Goal: Find specific page/section

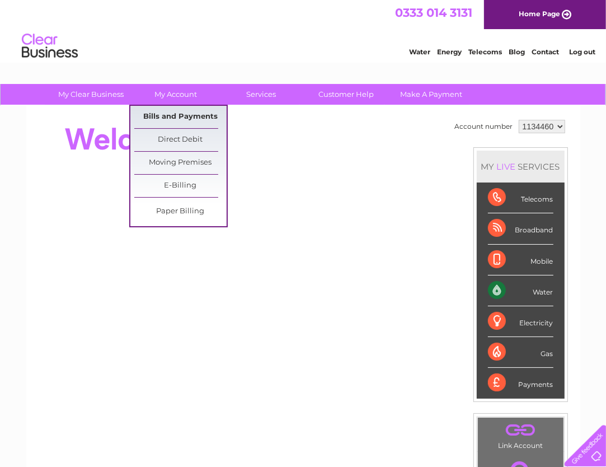
click at [182, 113] on link "Bills and Payments" at bounding box center [180, 117] width 92 height 22
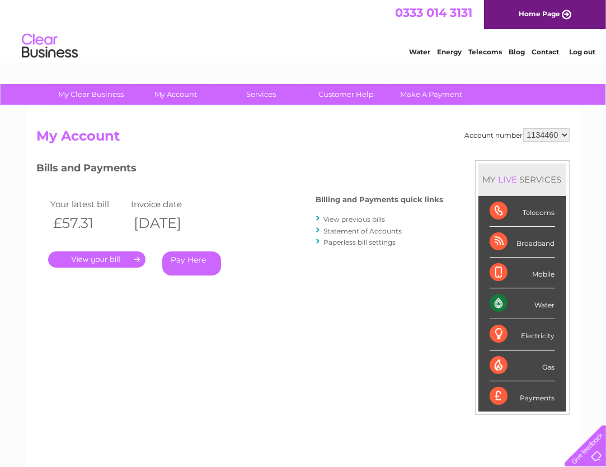
click at [103, 258] on link "." at bounding box center [96, 259] width 97 height 16
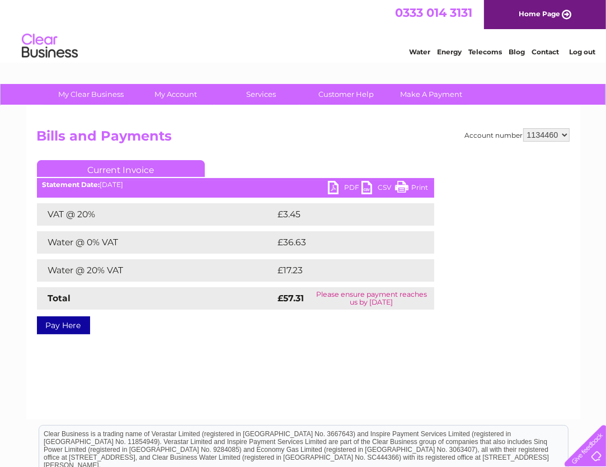
click at [336, 182] on link "PDF" at bounding box center [345, 189] width 34 height 16
